Goal: Task Accomplishment & Management: Complete application form

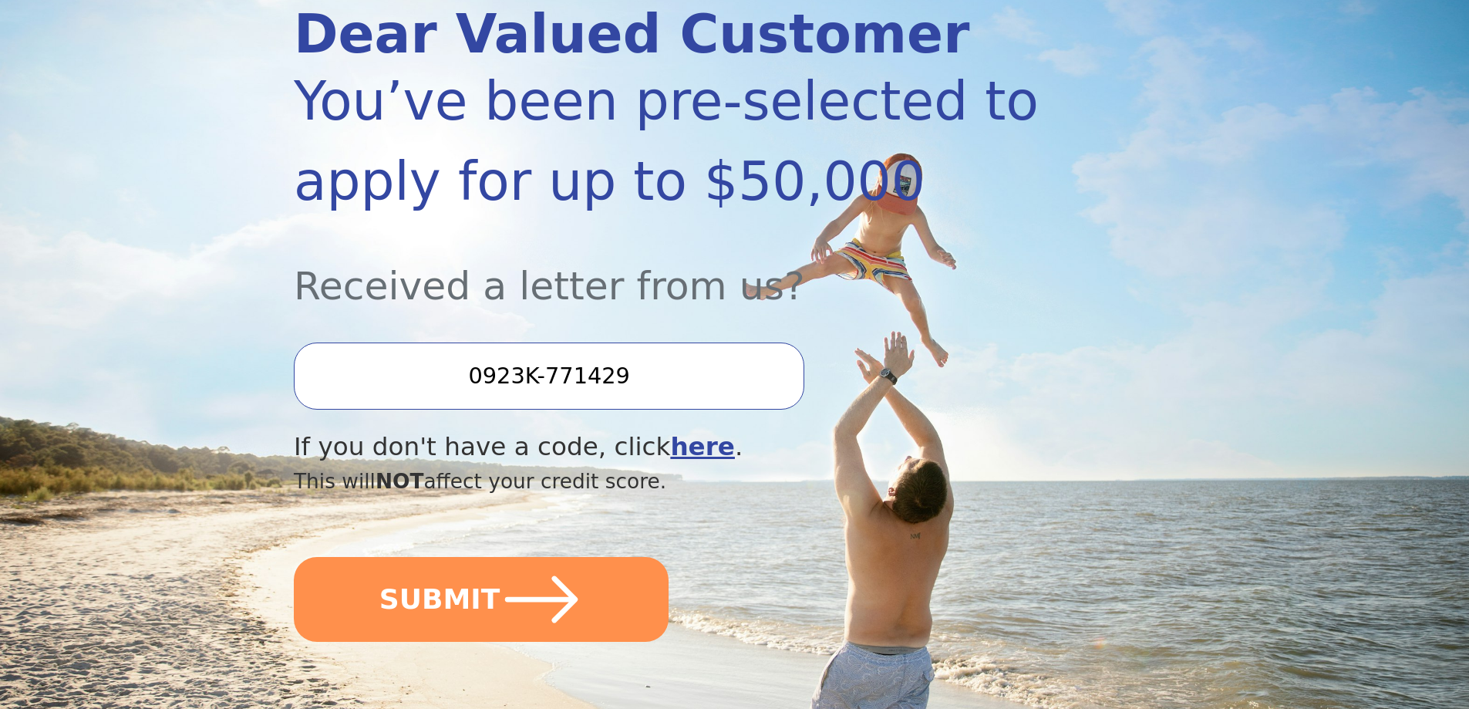
scroll to position [231, 0]
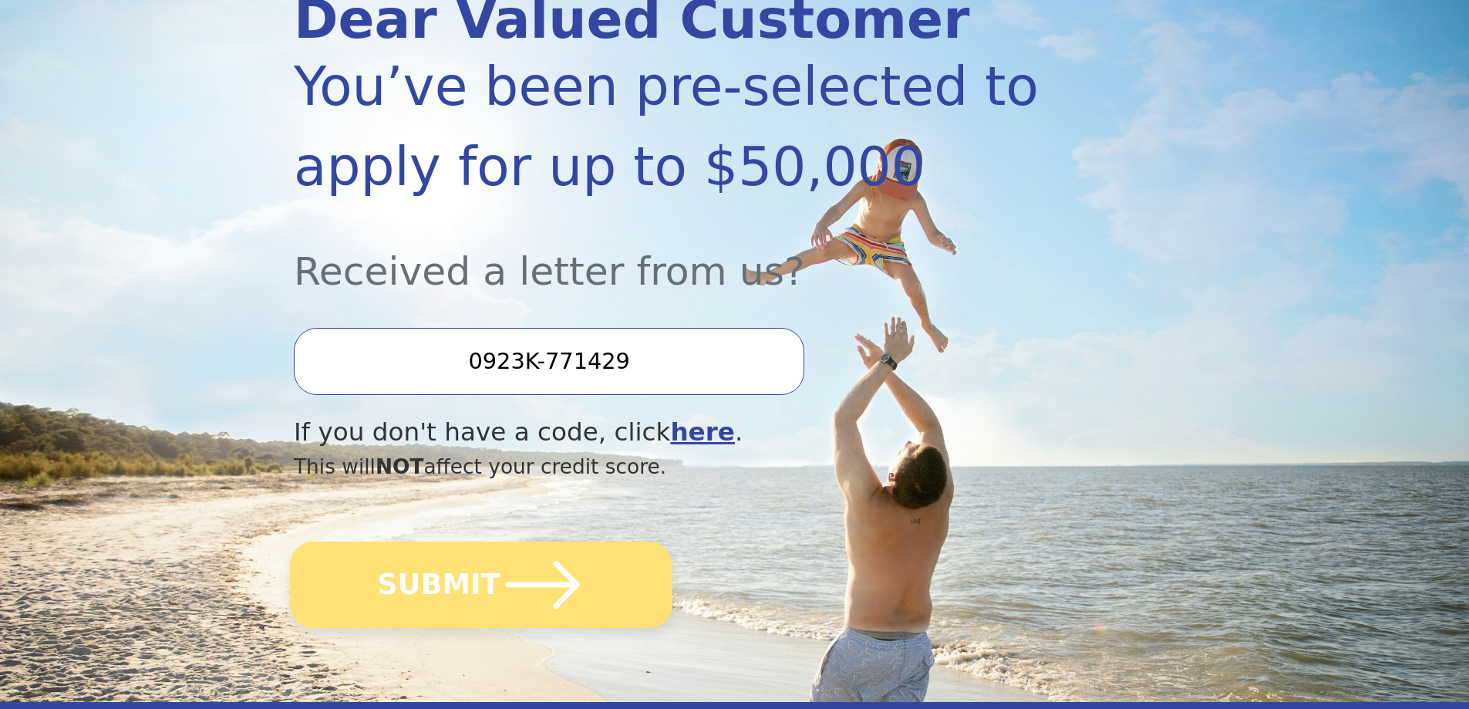
click at [586, 590] on button "SUBMIT" at bounding box center [481, 584] width 382 height 86
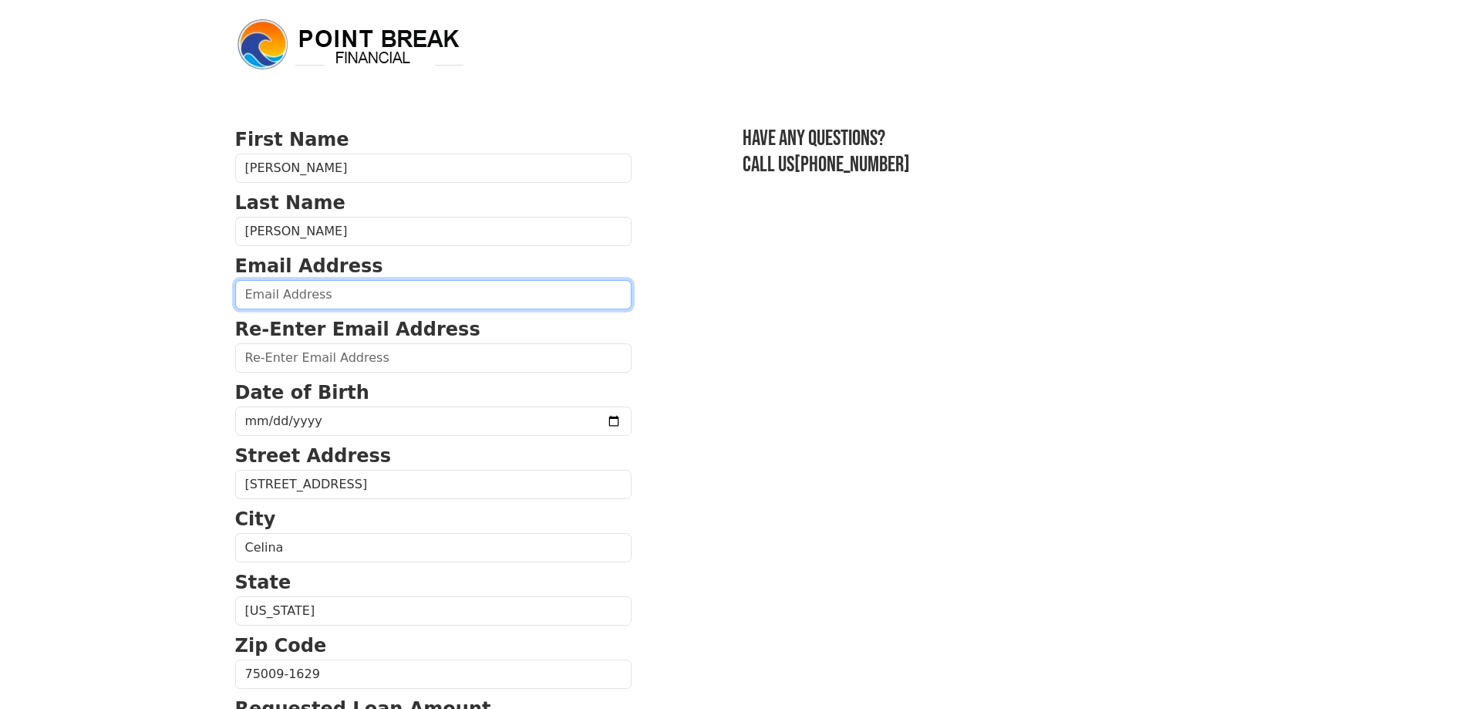
click at [330, 288] on input "email" at bounding box center [433, 294] width 396 height 29
type input "[EMAIL_ADDRESS][DOMAIN_NAME]"
click at [345, 342] on p "Re-Enter Email Address" at bounding box center [433, 329] width 396 height 28
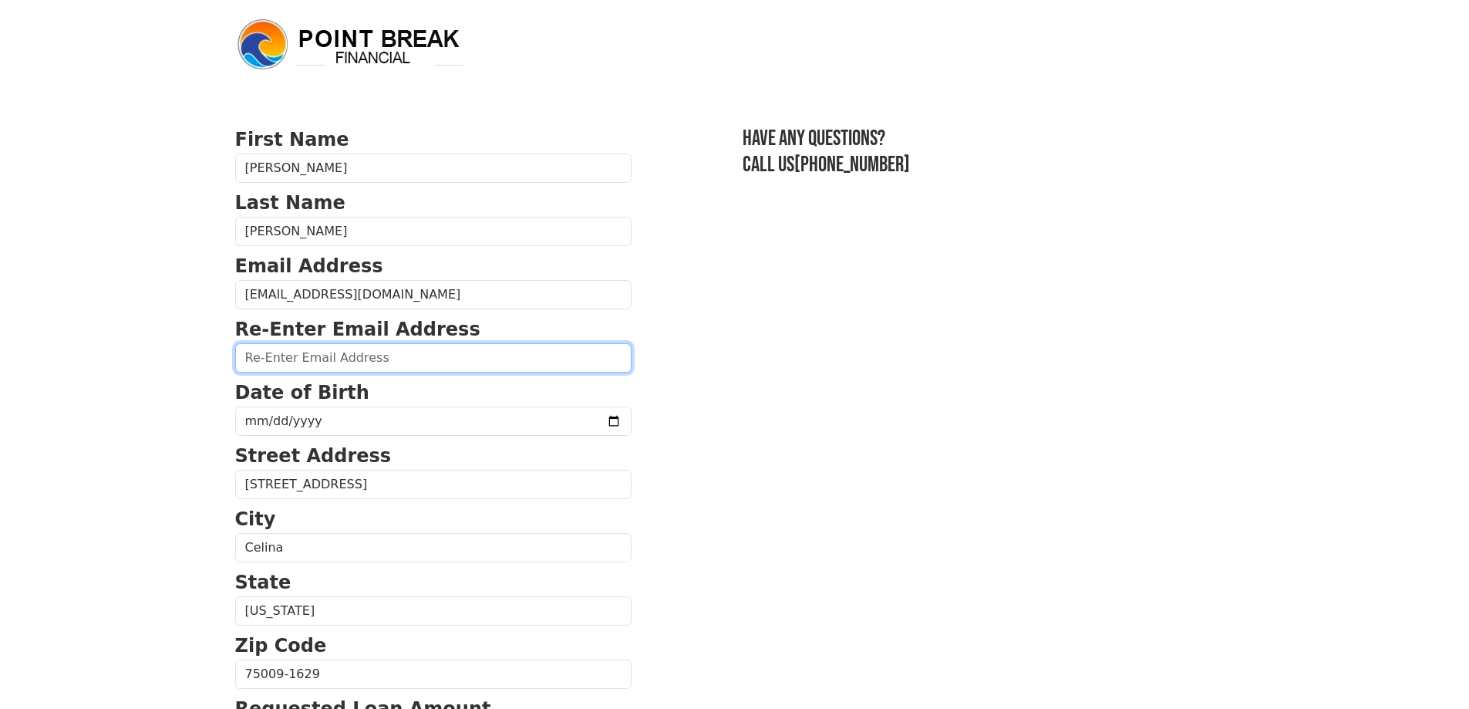
click at [345, 353] on input "email" at bounding box center [433, 357] width 396 height 29
type input "[EMAIL_ADDRESS][DOMAIN_NAME]"
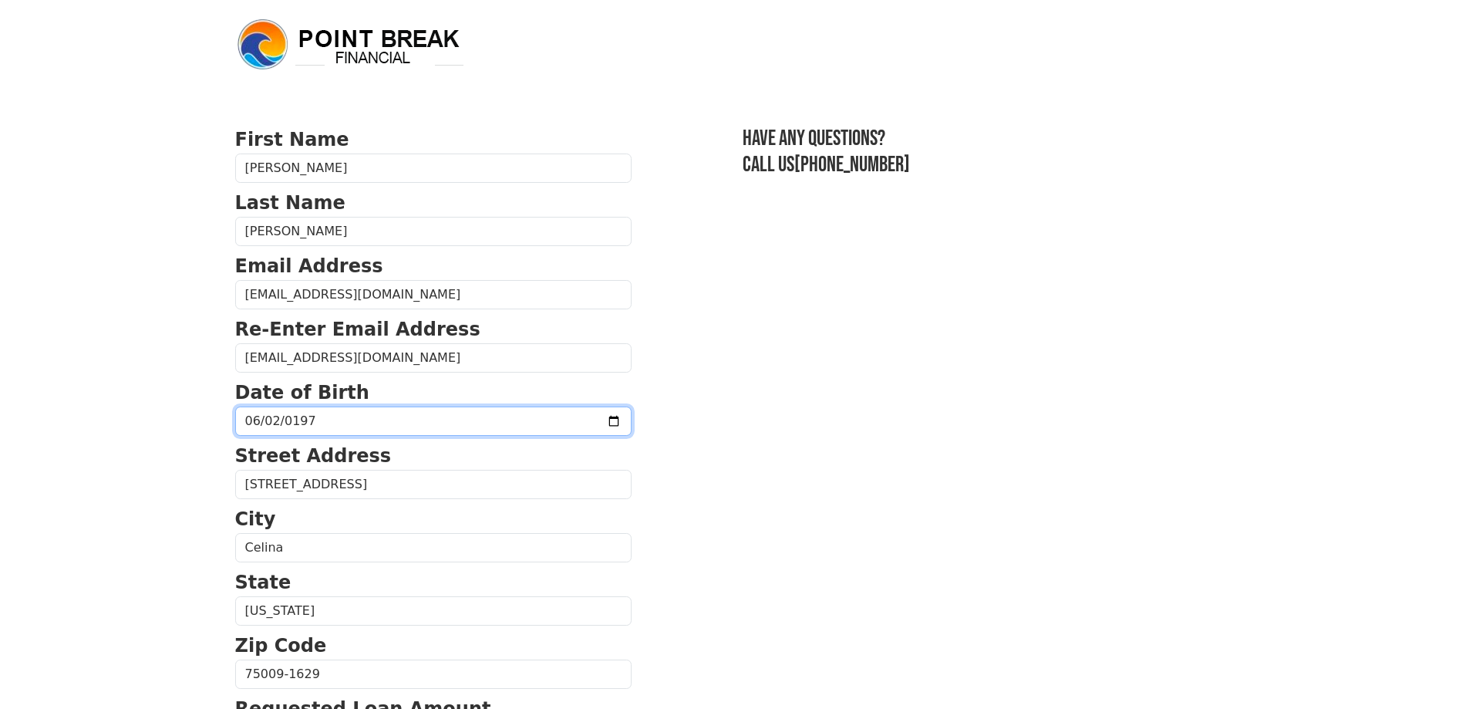
type input "[DATE]"
click at [914, 436] on section "First Name [PERSON_NAME] Last Name [PERSON_NAME] Email Address [EMAIL_ADDRESS][…" at bounding box center [734, 675] width 999 height 1099
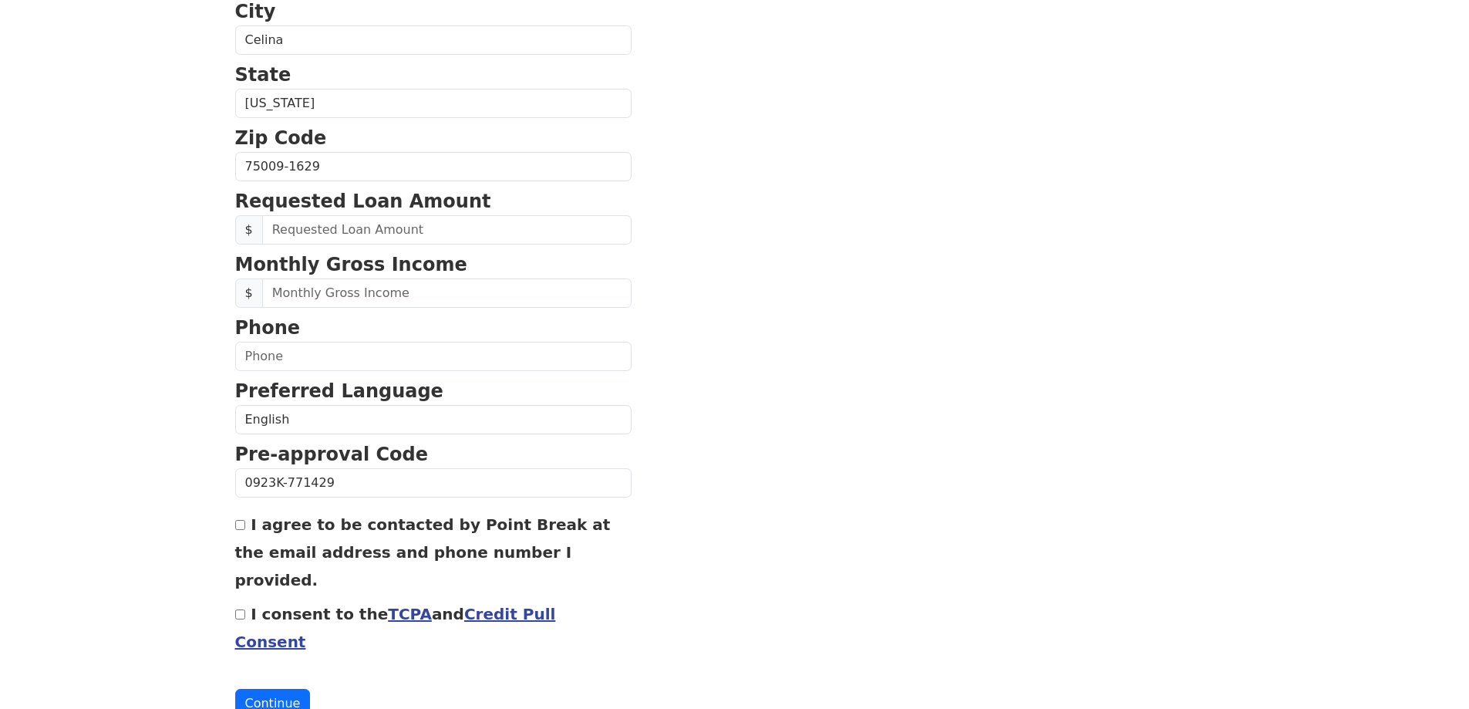
scroll to position [519, 0]
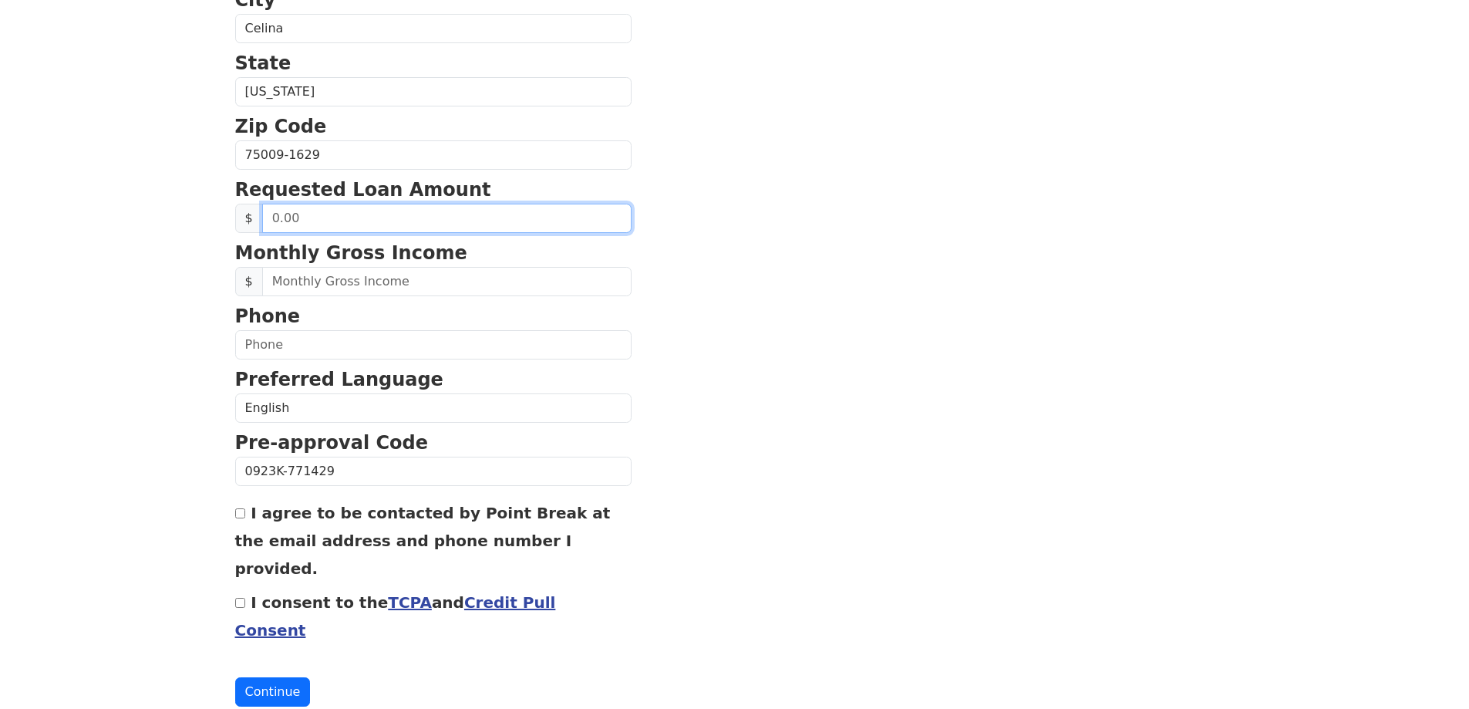
click at [365, 221] on input "text" at bounding box center [446, 218] width 369 height 29
drag, startPoint x: 349, startPoint y: 221, endPoint x: 257, endPoint y: 214, distance: 92.8
click at [257, 214] on div "$" at bounding box center [433, 218] width 396 height 29
drag, startPoint x: 257, startPoint y: 214, endPoint x: 253, endPoint y: 204, distance: 10.7
click at [256, 214] on span "$" at bounding box center [249, 218] width 28 height 29
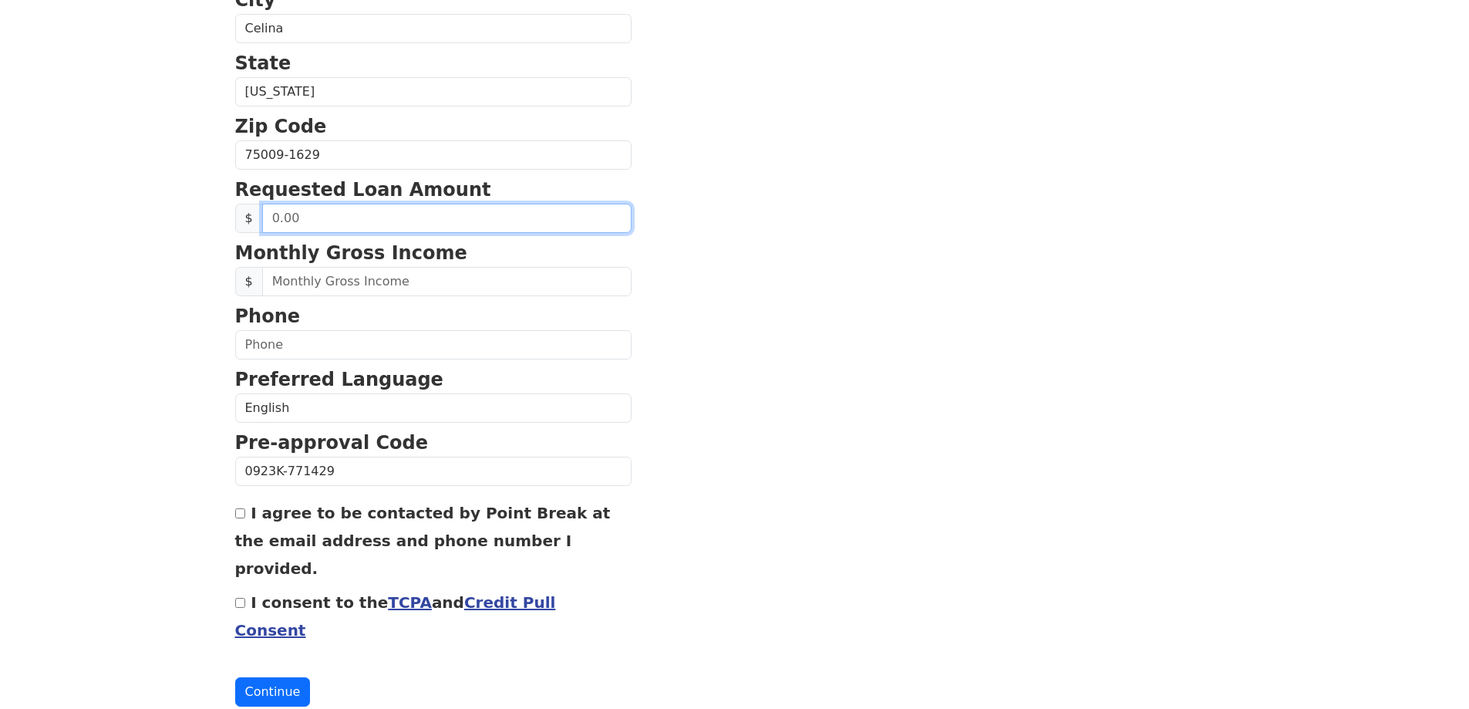
click at [281, 210] on input "text" at bounding box center [446, 218] width 369 height 29
type input "10,000.00"
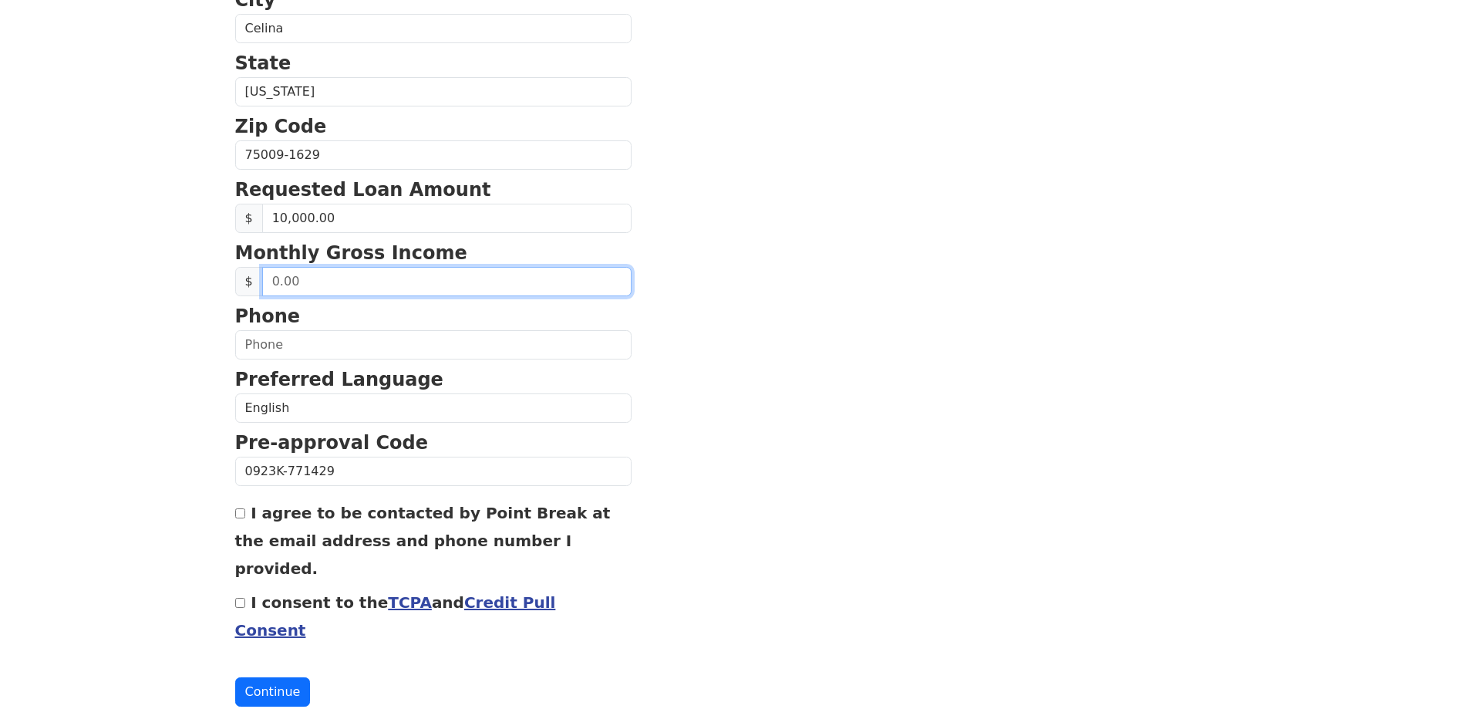
click at [302, 279] on input "text" at bounding box center [446, 281] width 369 height 29
drag, startPoint x: 302, startPoint y: 279, endPoint x: 268, endPoint y: 282, distance: 34.8
click at [268, 282] on input "text" at bounding box center [446, 281] width 369 height 29
type input "10,000.00"
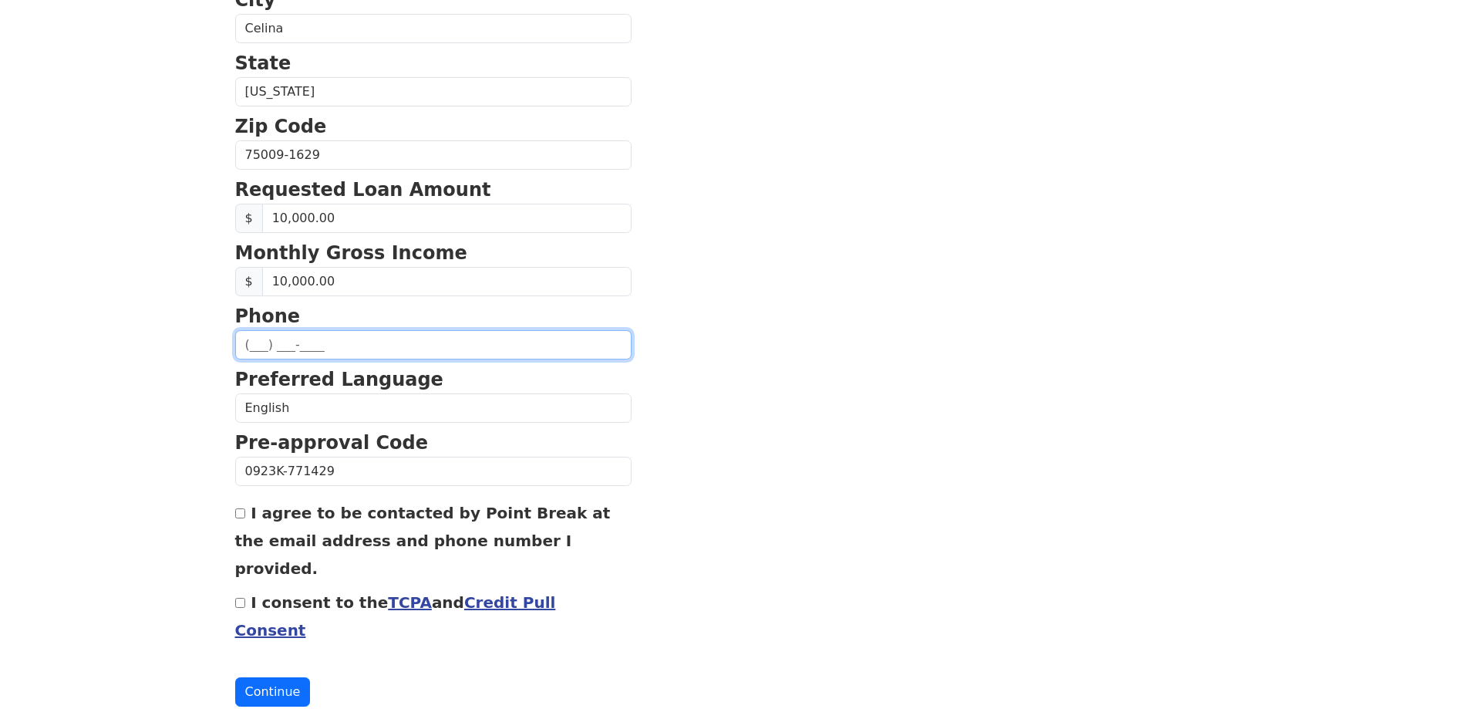
click at [274, 340] on input "text" at bounding box center [433, 344] width 396 height 29
type input "(214) 293-6616"
click at [236, 513] on input "I agree to be contacted by Point Break at the email address and phone number I …" at bounding box center [240, 513] width 10 height 10
checkbox input "true"
click at [242, 598] on input "I consent to the TCPA and Credit Pull Consent" at bounding box center [240, 603] width 10 height 10
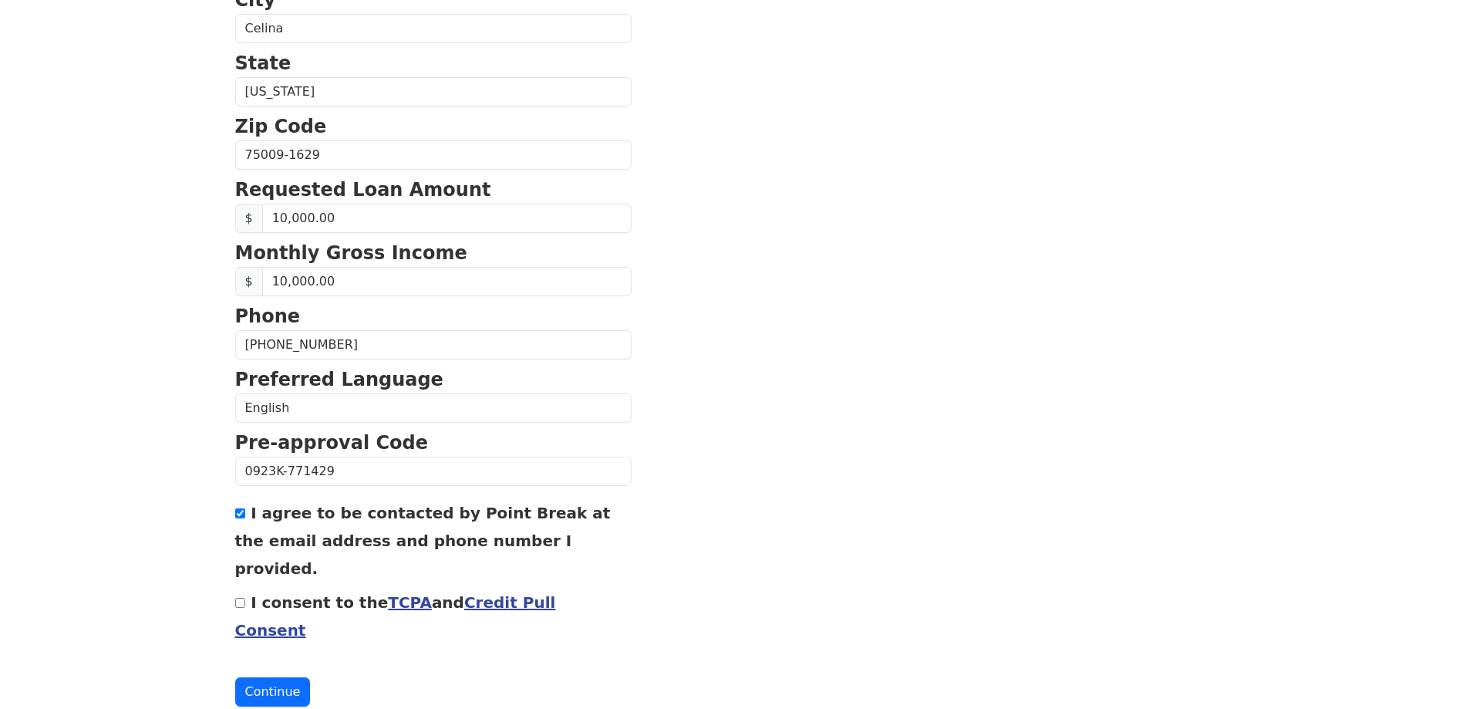
checkbox input "true"
click at [256, 677] on button "Continue" at bounding box center [273, 691] width 76 height 29
